Goal: Information Seeking & Learning: Check status

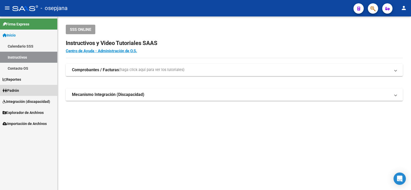
click at [35, 90] on link "Padrón" at bounding box center [28, 90] width 57 height 11
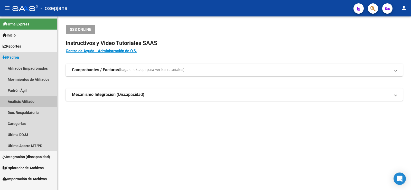
click at [30, 102] on link "Análisis Afiliado" at bounding box center [28, 101] width 57 height 11
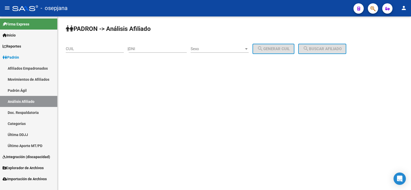
click at [83, 48] on input "CUIL" at bounding box center [95, 48] width 58 height 5
paste input "20-49180995-8"
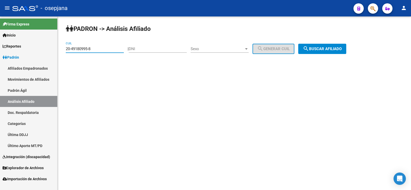
type input "20-49180995-8"
click at [330, 46] on button "search Buscar afiliado" at bounding box center [322, 49] width 48 height 10
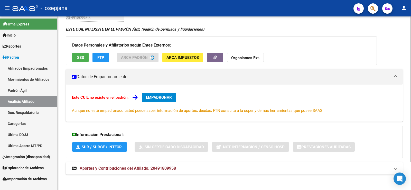
scroll to position [34, 0]
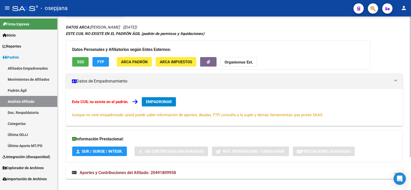
click at [117, 172] on span "Aportes y Contribuciones del Afiliado: 20491809958" at bounding box center [128, 172] width 96 height 5
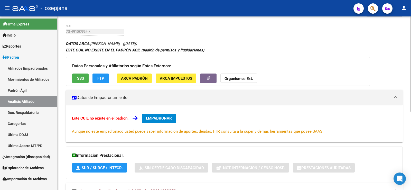
scroll to position [26, 0]
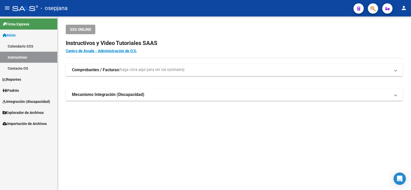
click at [22, 90] on link "Padrón" at bounding box center [28, 90] width 57 height 11
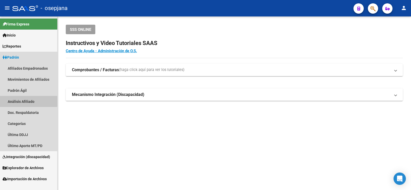
click at [23, 100] on link "Análisis Afiliado" at bounding box center [28, 101] width 57 height 11
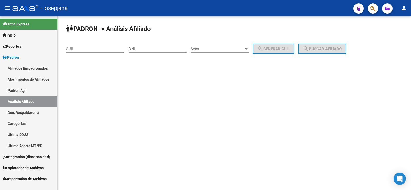
drag, startPoint x: 76, startPoint y: 48, endPoint x: 93, endPoint y: 28, distance: 26.3
click at [76, 44] on div "CUIL" at bounding box center [95, 47] width 58 height 11
paste input "20-39653852-"
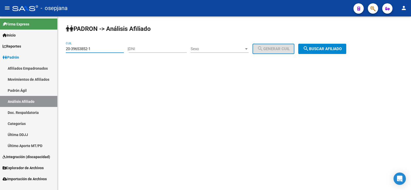
type input "20-39653852-1"
click at [318, 49] on span "search Buscar afiliado" at bounding box center [322, 48] width 39 height 5
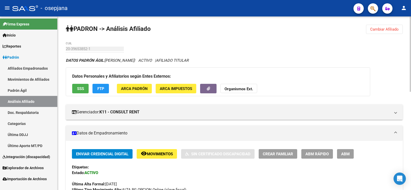
drag, startPoint x: 106, startPoint y: 59, endPoint x: 144, endPoint y: 60, distance: 38.0
click at [144, 60] on icon "DATOS [PERSON_NAME]: [PERSON_NAME] | ACTIVO | AFILIADO TITULAR" at bounding box center [127, 60] width 123 height 5
